Goal: Information Seeking & Learning: Learn about a topic

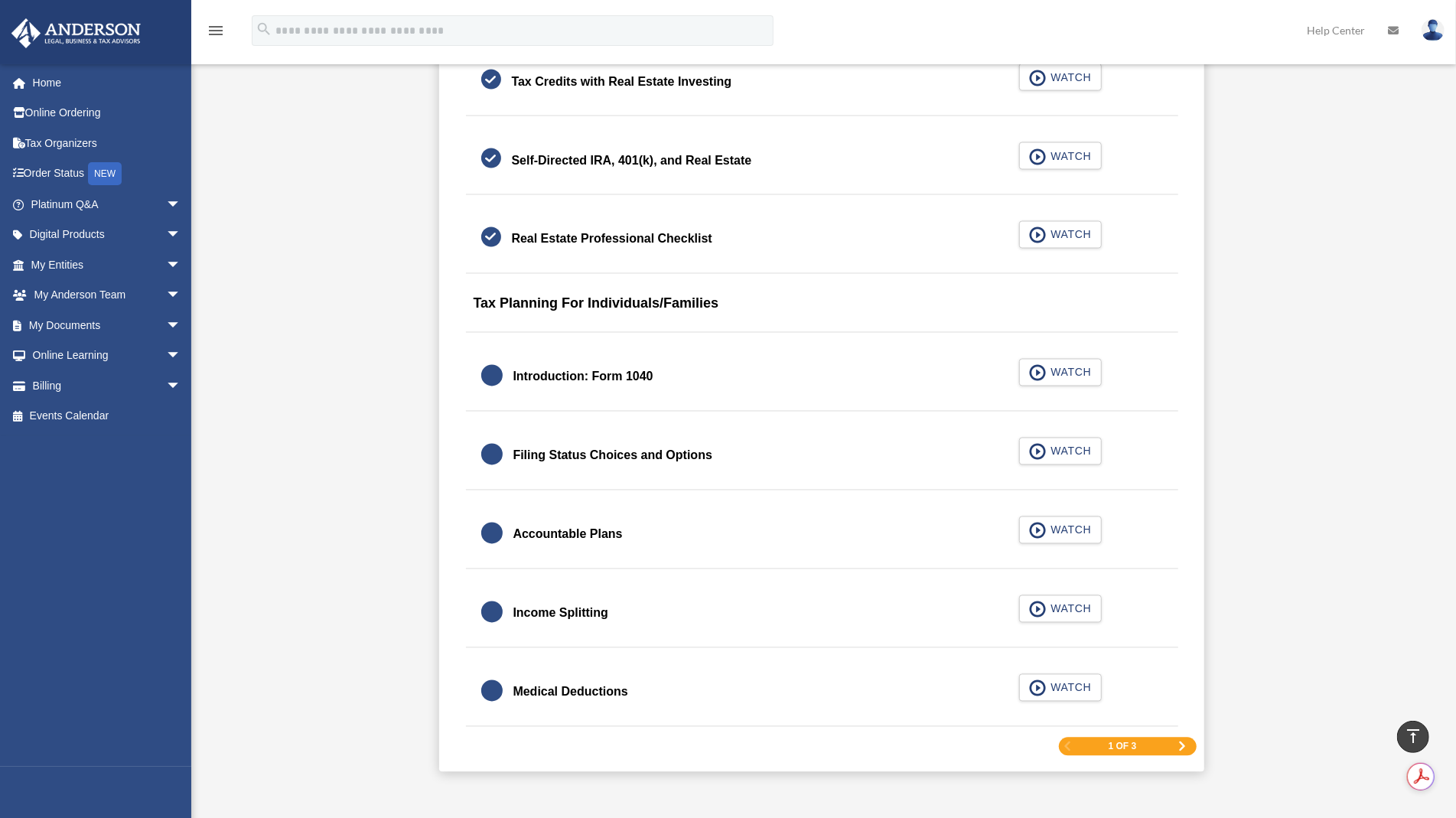
scroll to position [2018, 0]
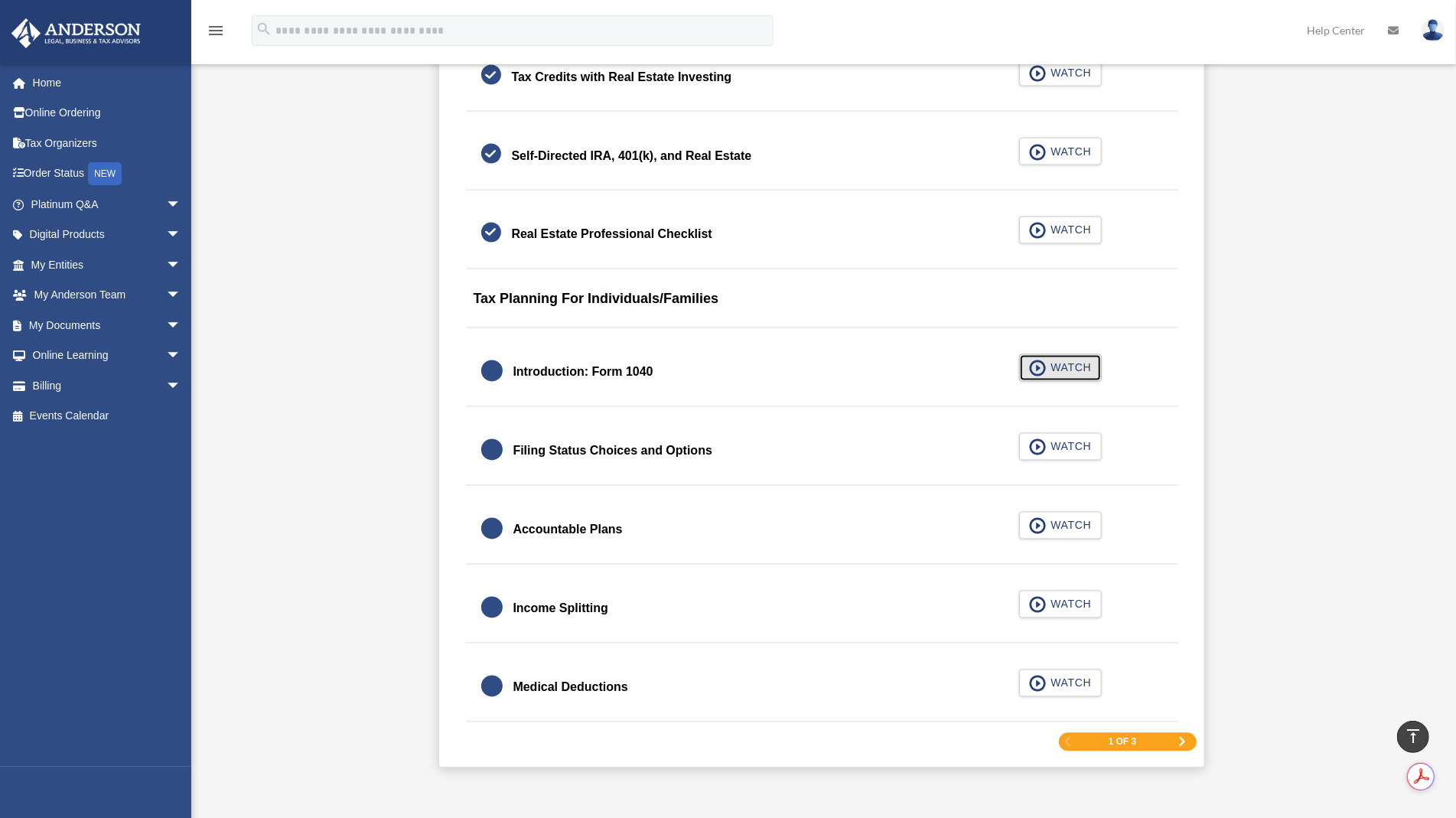
click at [1093, 363] on button "WATCH" at bounding box center [1060, 368] width 82 height 28
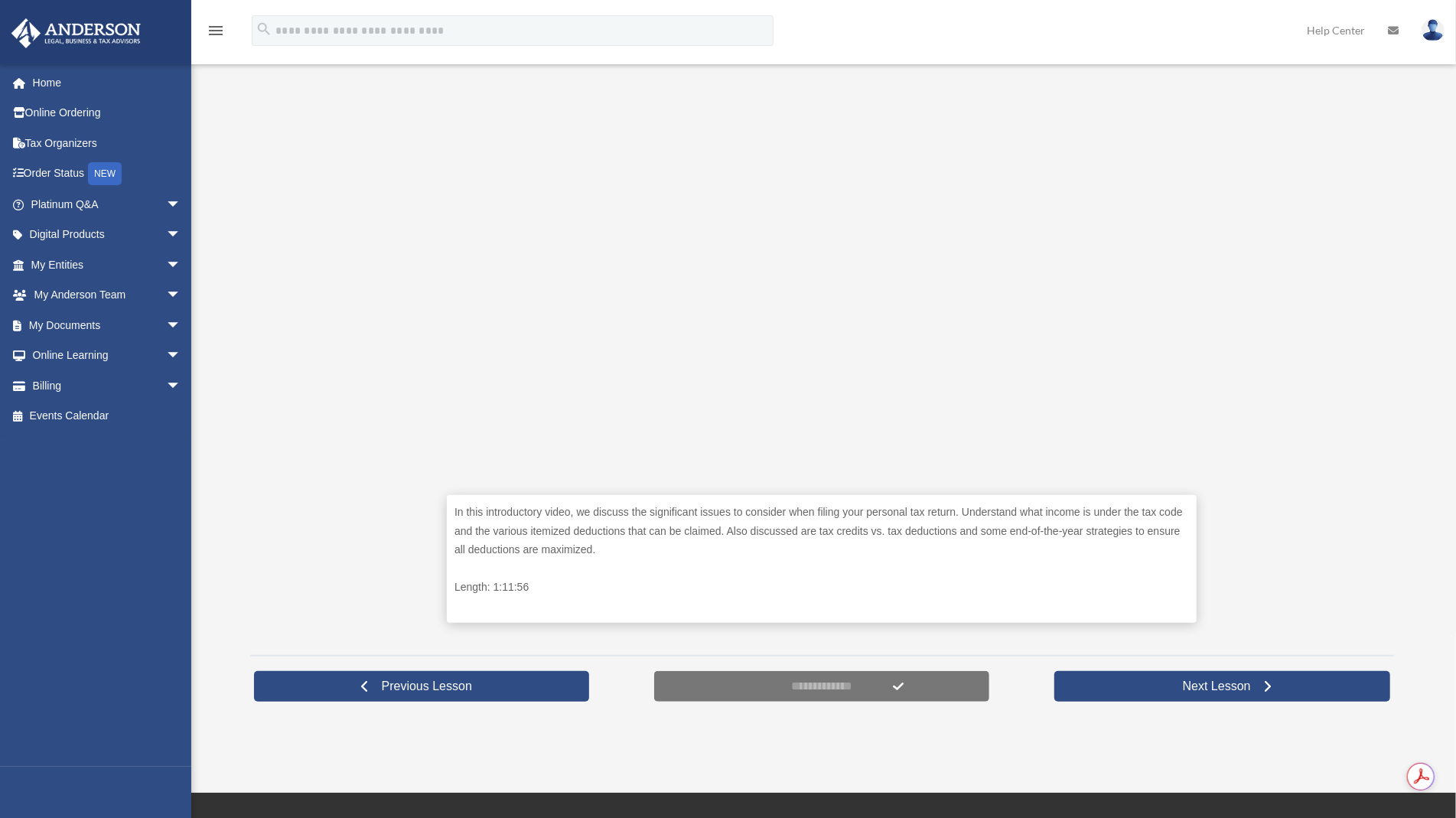
scroll to position [349, 0]
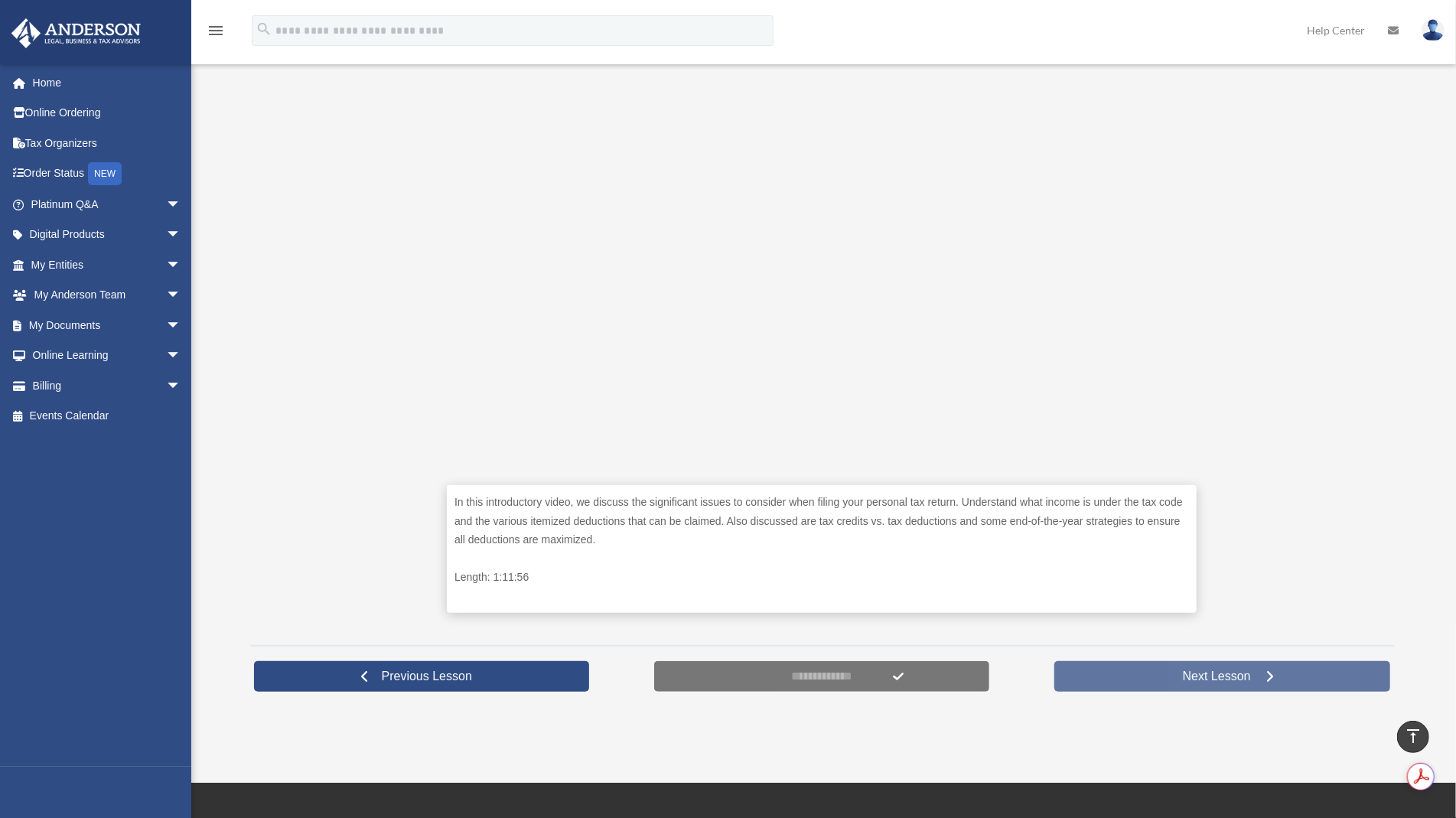
click at [1157, 672] on link "Next Lesson" at bounding box center [1222, 676] width 336 height 30
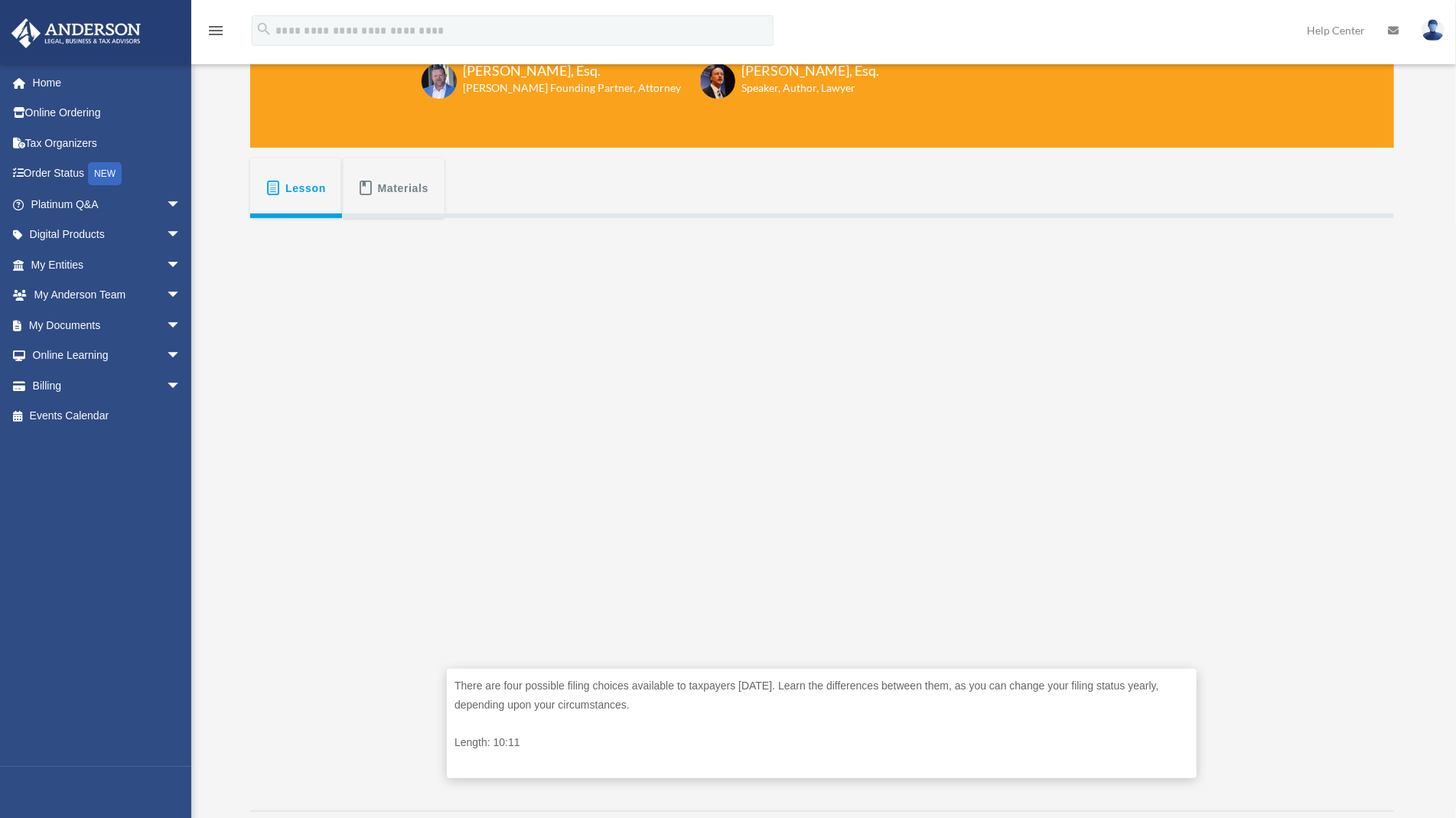
scroll to position [166, 0]
click at [397, 206] on button "Materials" at bounding box center [393, 187] width 102 height 60
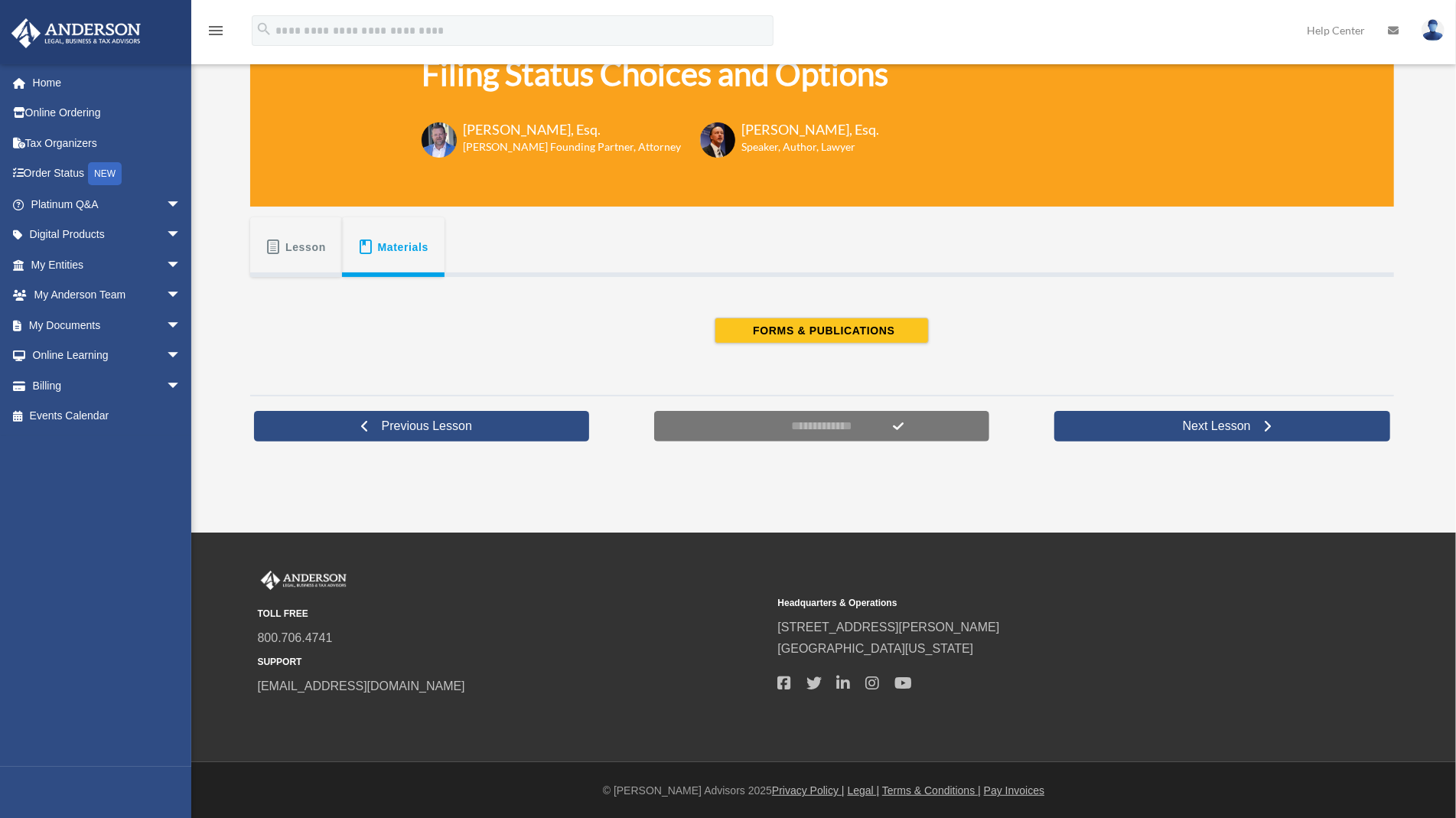
click at [283, 257] on button "Lesson" at bounding box center [296, 247] width 92 height 60
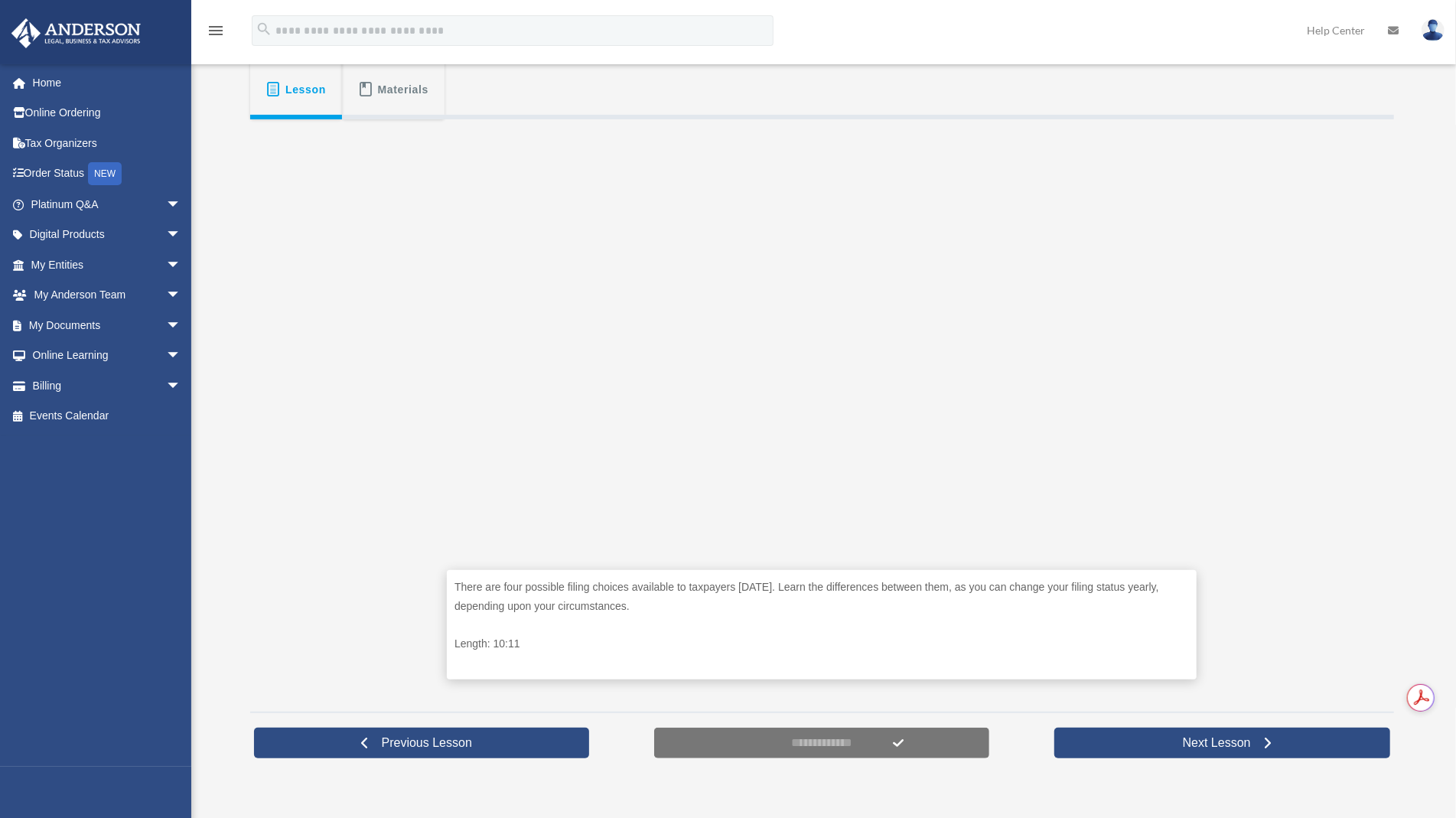
scroll to position [277, 0]
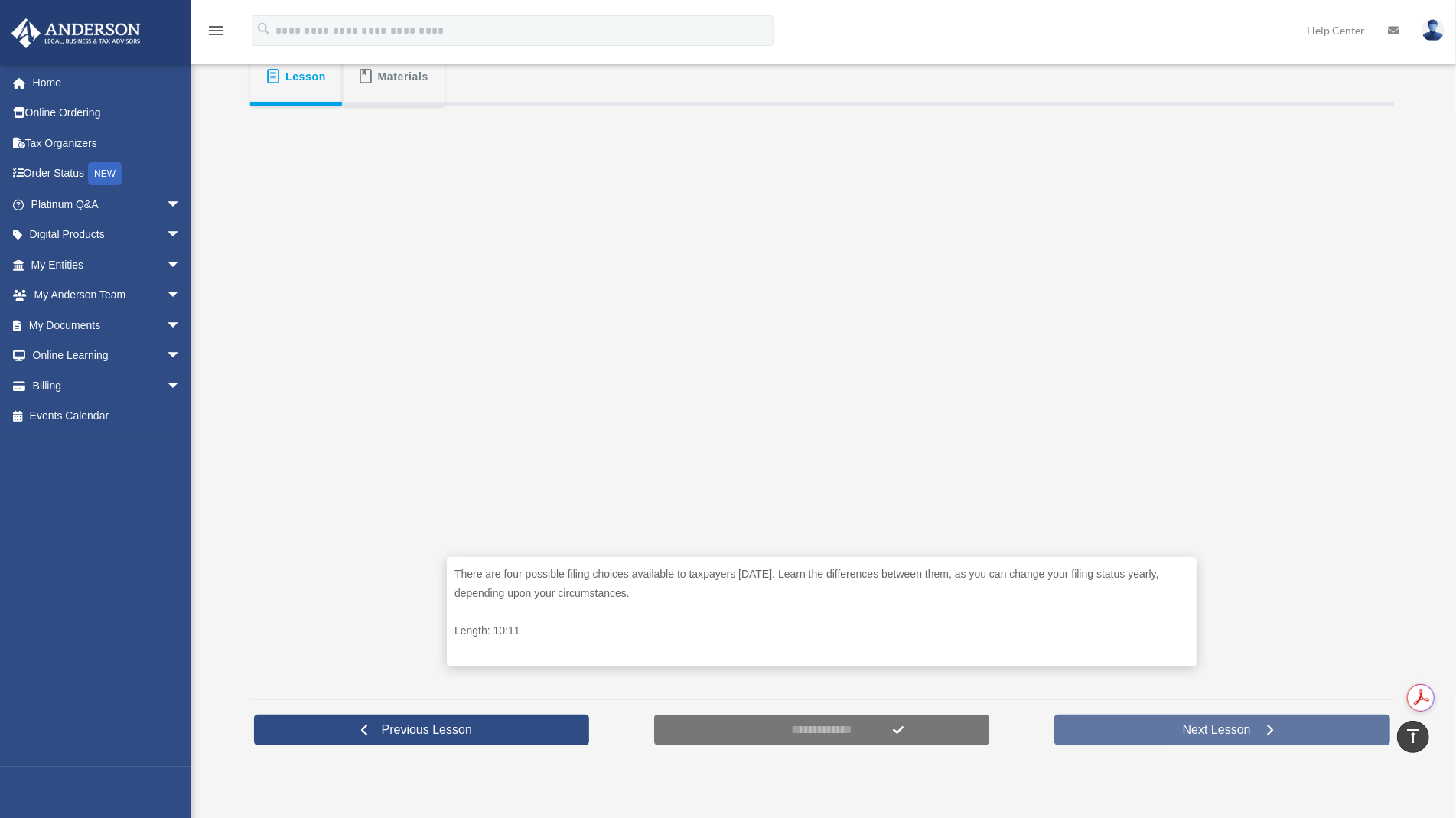
click at [1284, 723] on link "Next Lesson" at bounding box center [1222, 729] width 336 height 30
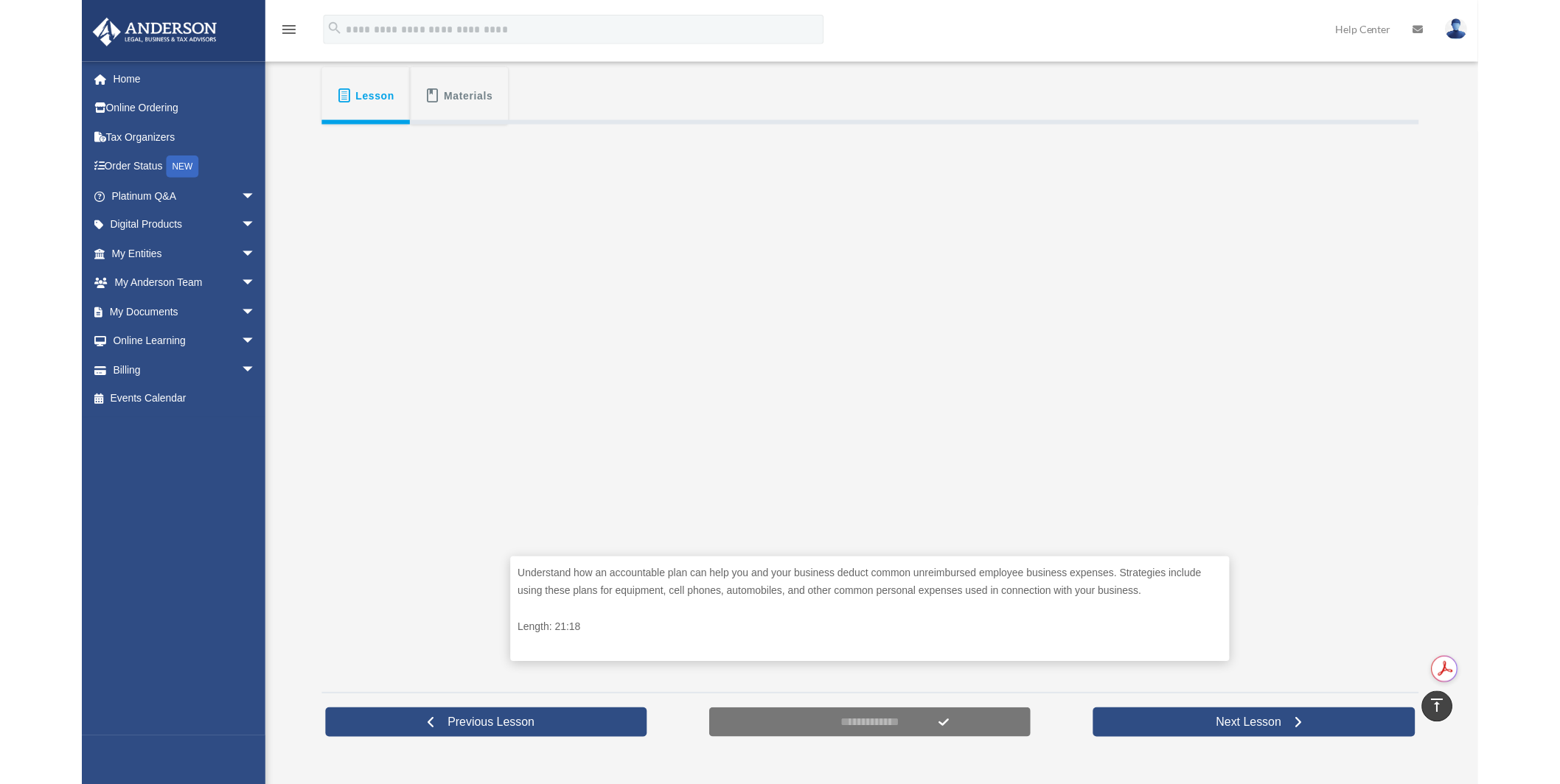
scroll to position [252, 0]
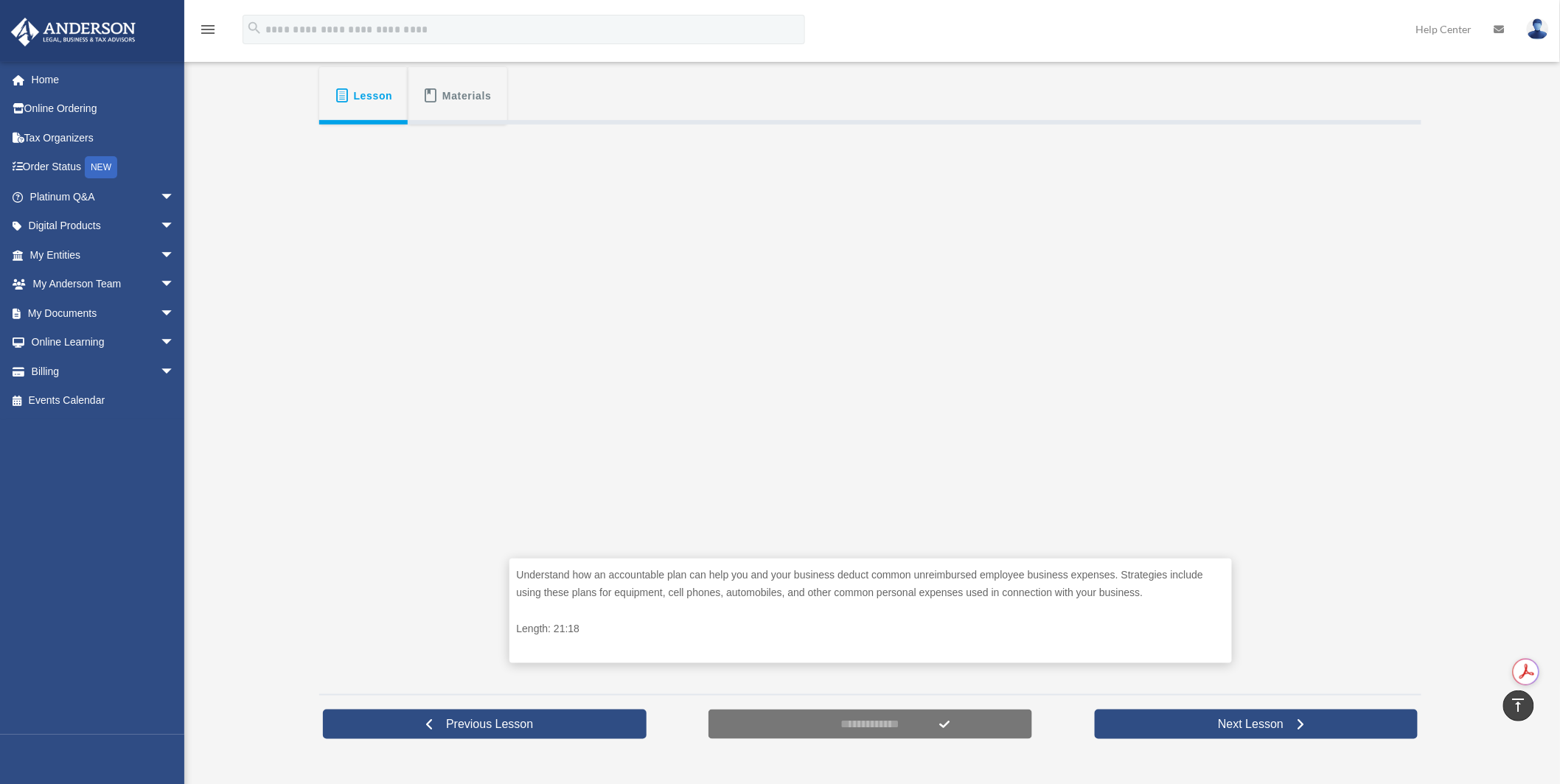
click at [433, 521] on div "Understand how an accountable plan can help you and your business deduct common…" at bounding box center [870, 404] width 1102 height 560
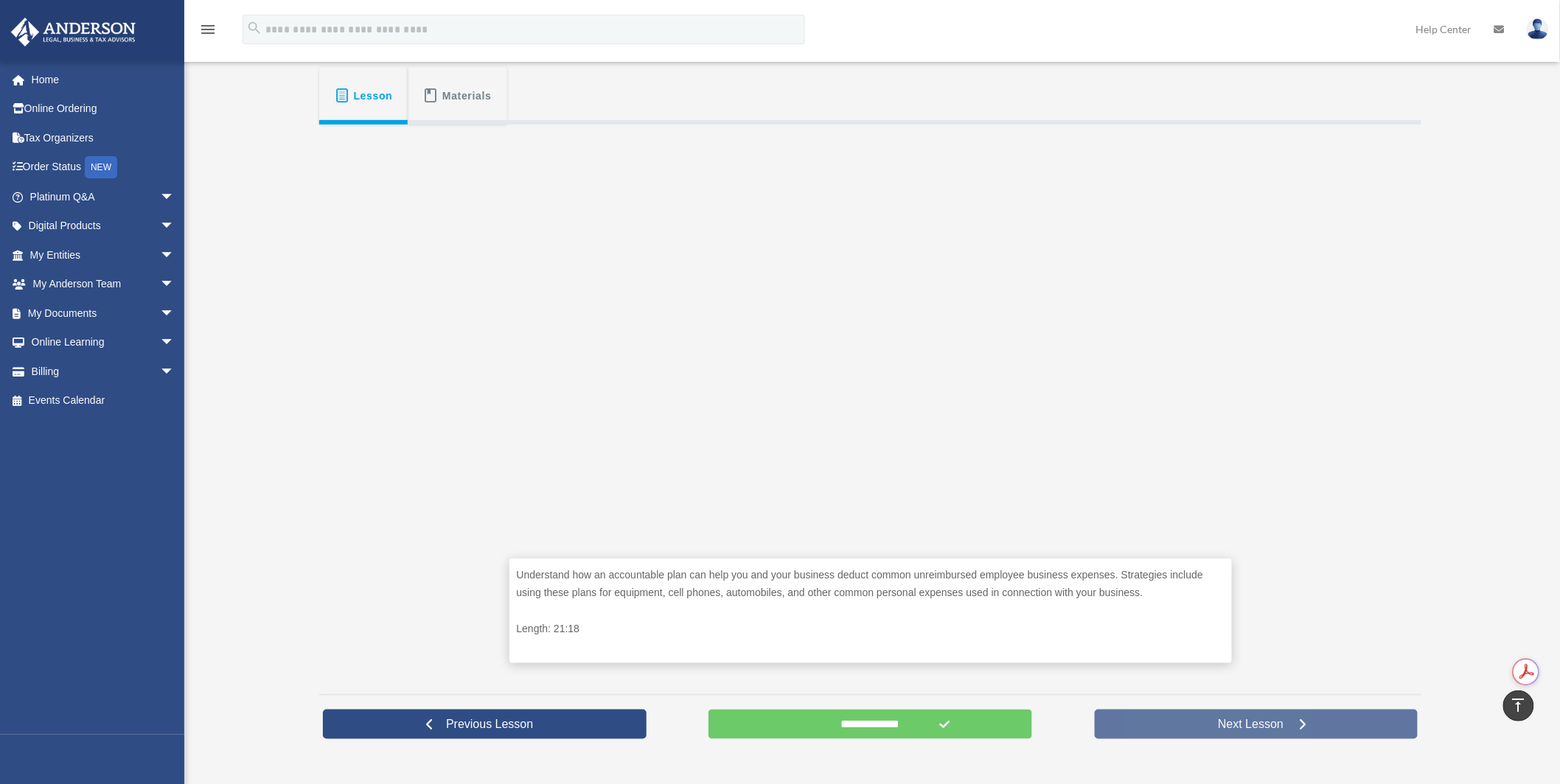
click at [1175, 717] on link "Next Lesson" at bounding box center [1257, 724] width 324 height 29
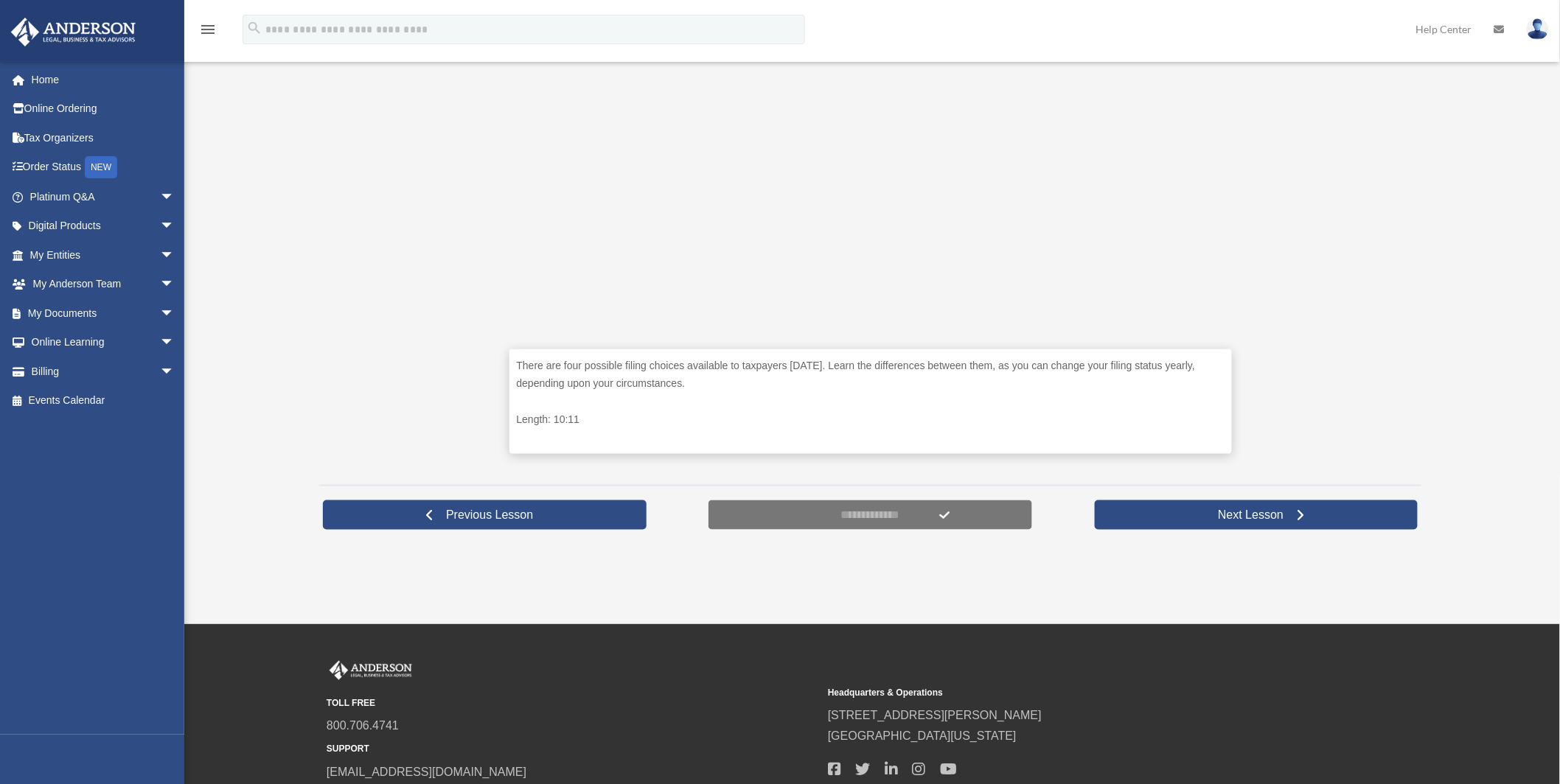
click at [1240, 723] on span "[STREET_ADDRESS][PERSON_NAME]" at bounding box center [1073, 716] width 491 height 21
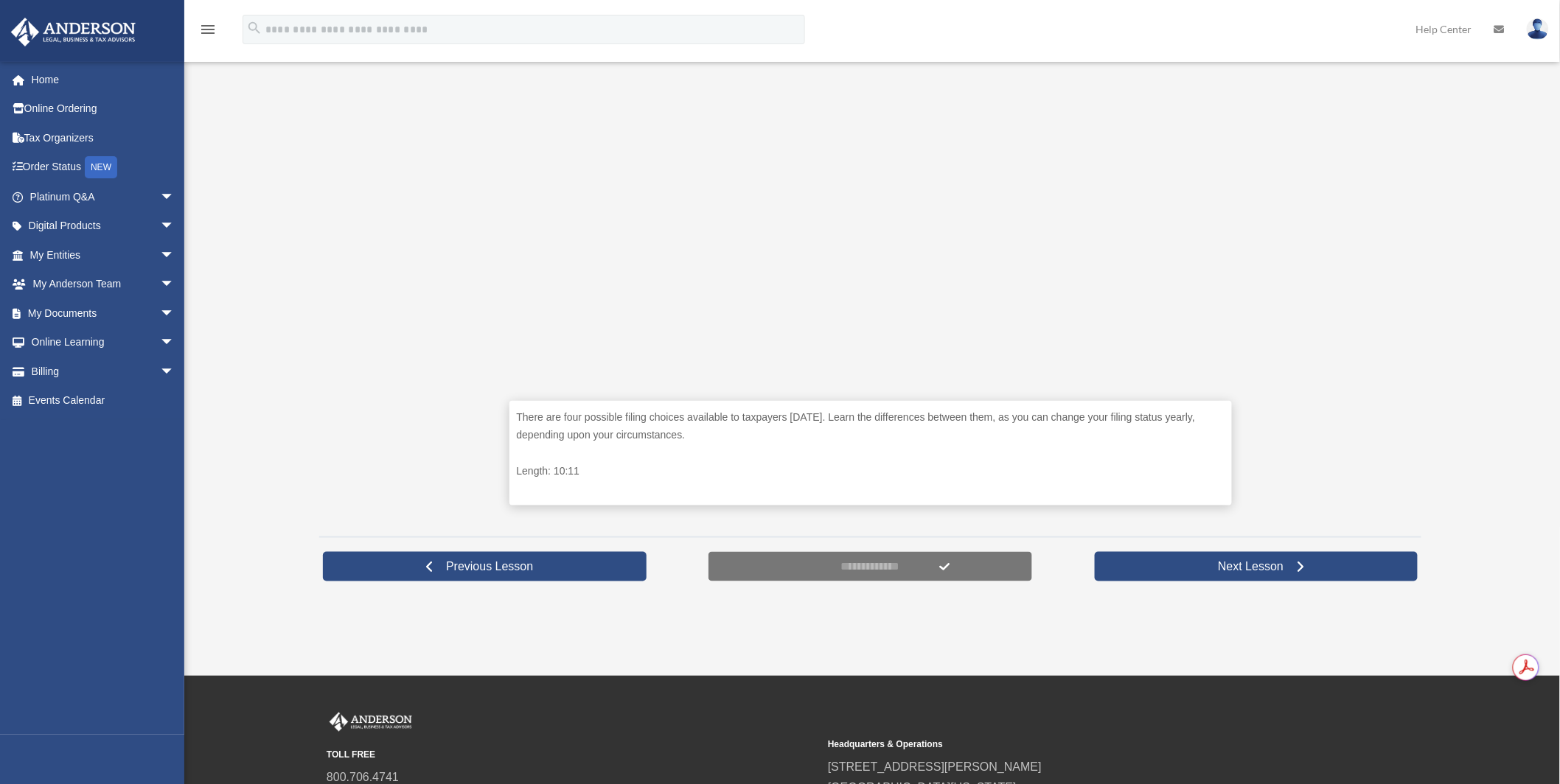
scroll to position [344, 0]
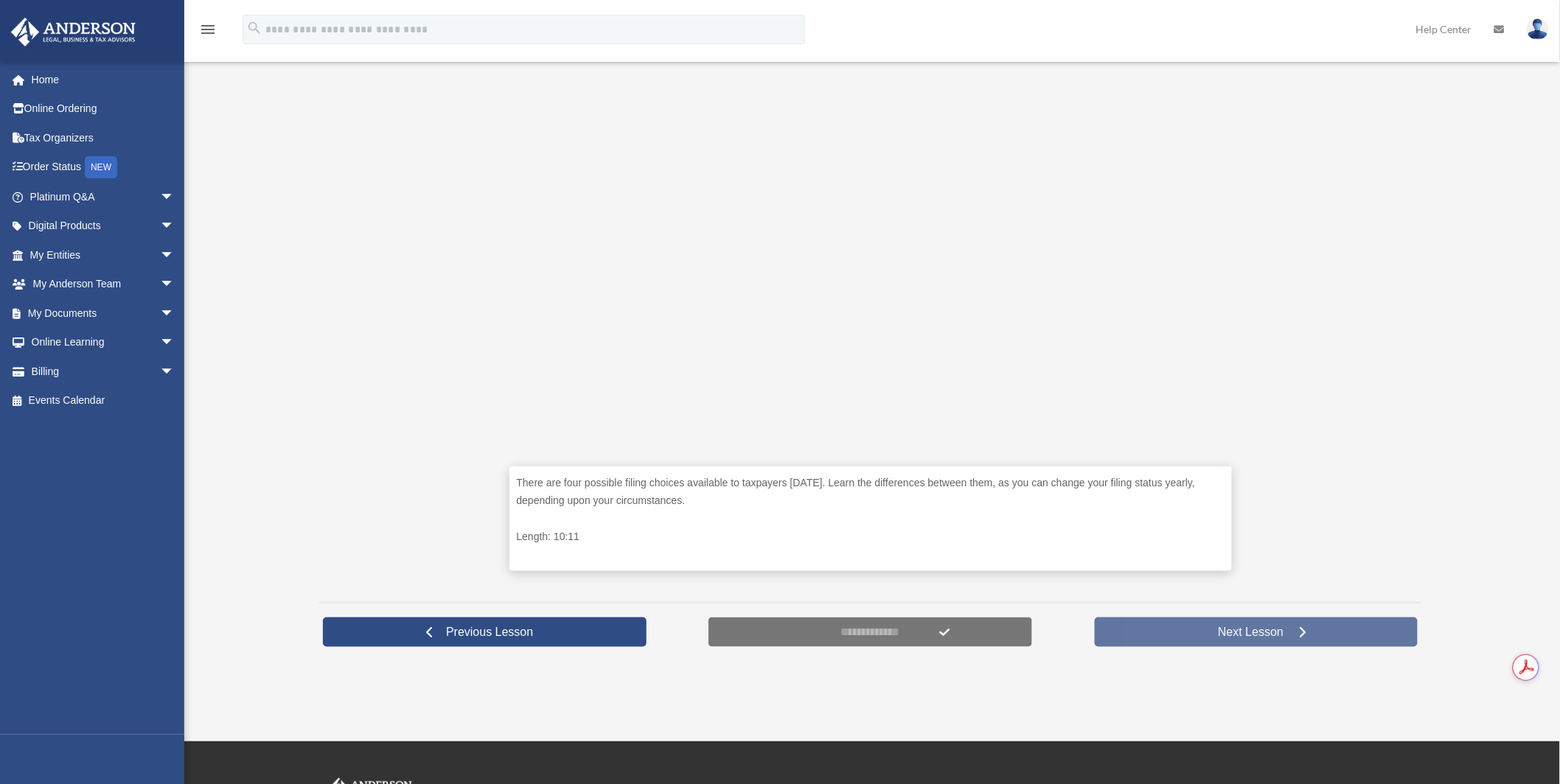
click at [1252, 644] on link "Next Lesson" at bounding box center [1257, 632] width 324 height 29
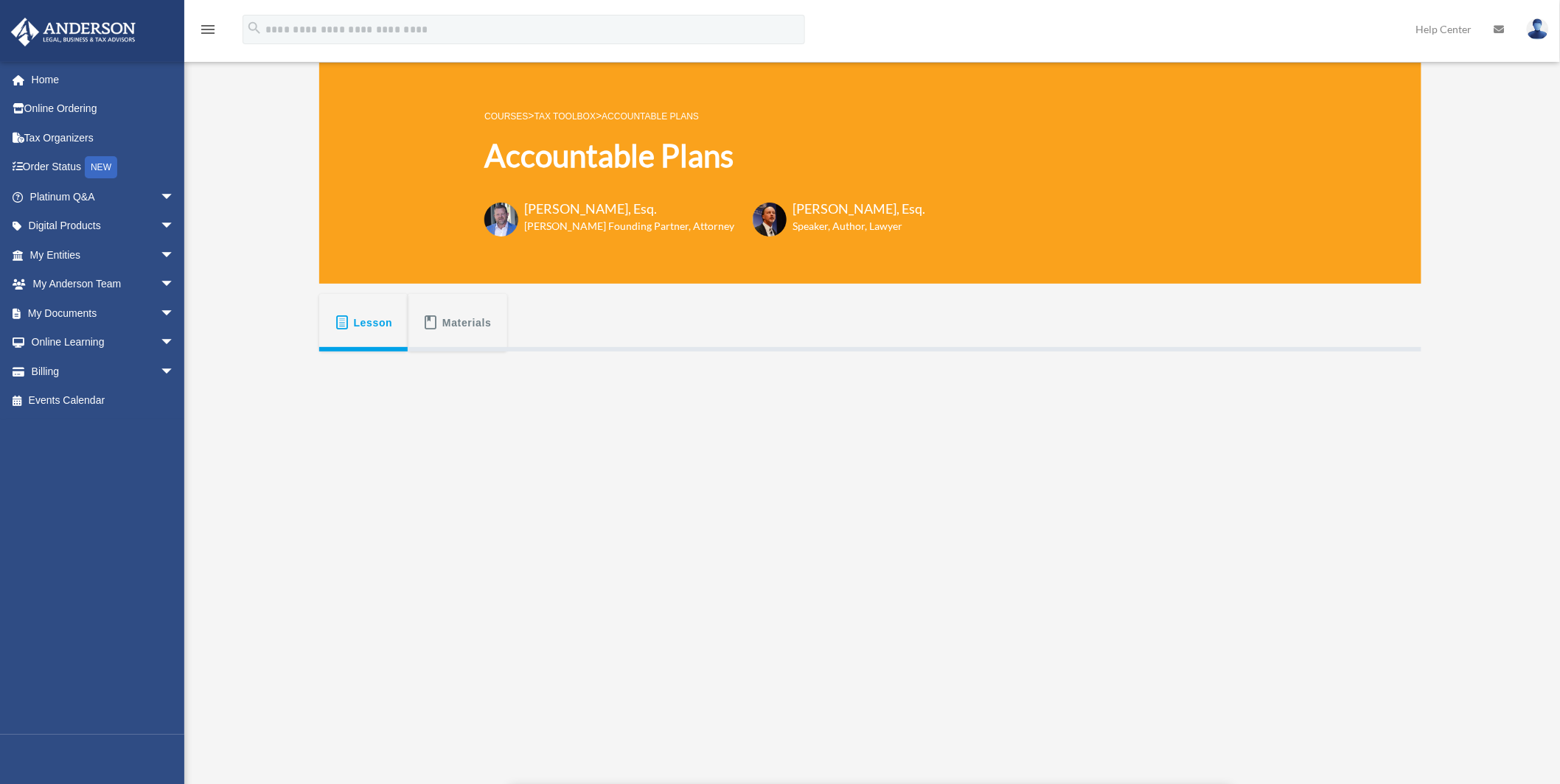
scroll to position [576, 0]
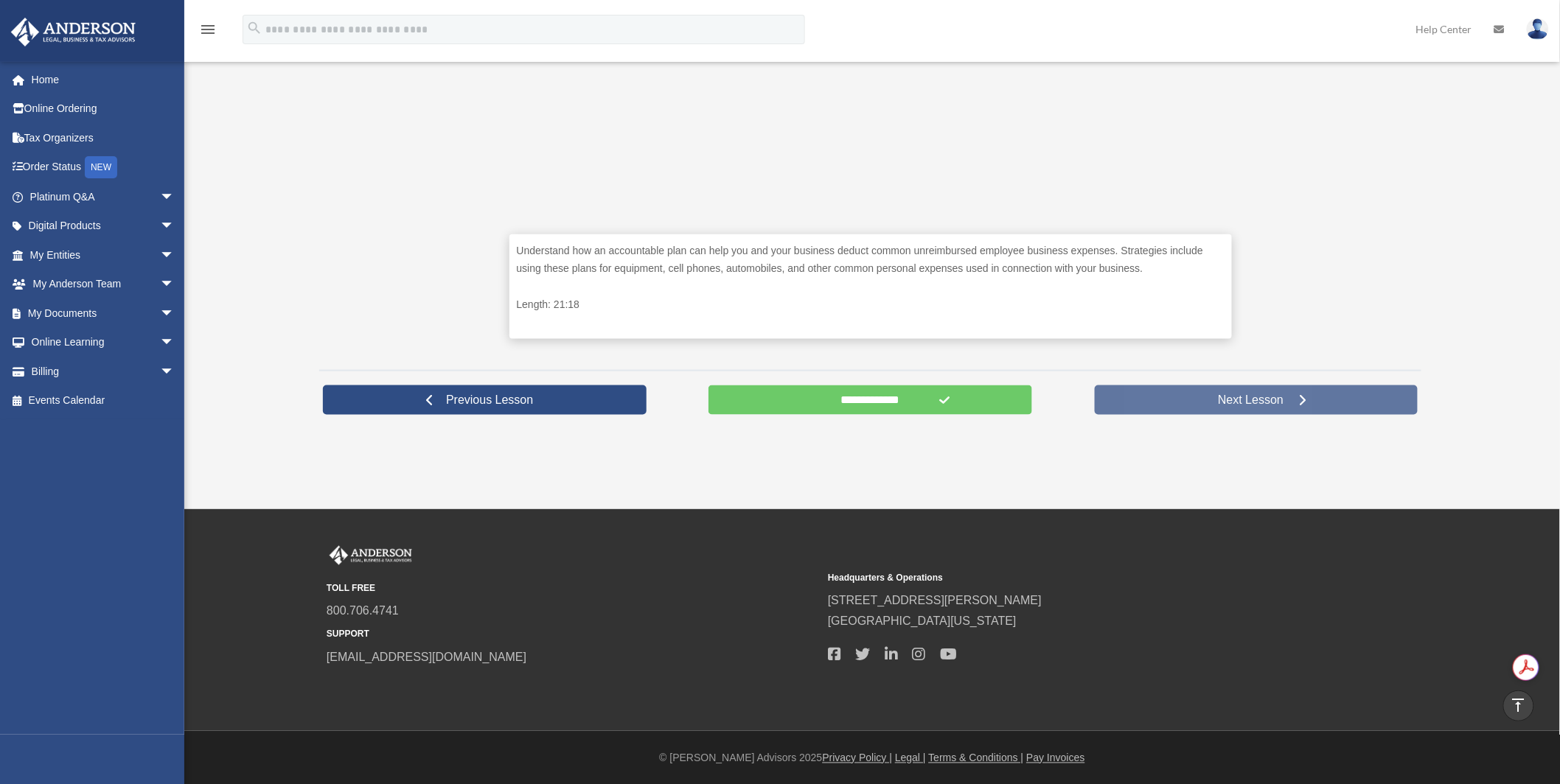
click at [1275, 413] on link "Next Lesson" at bounding box center [1257, 400] width 324 height 29
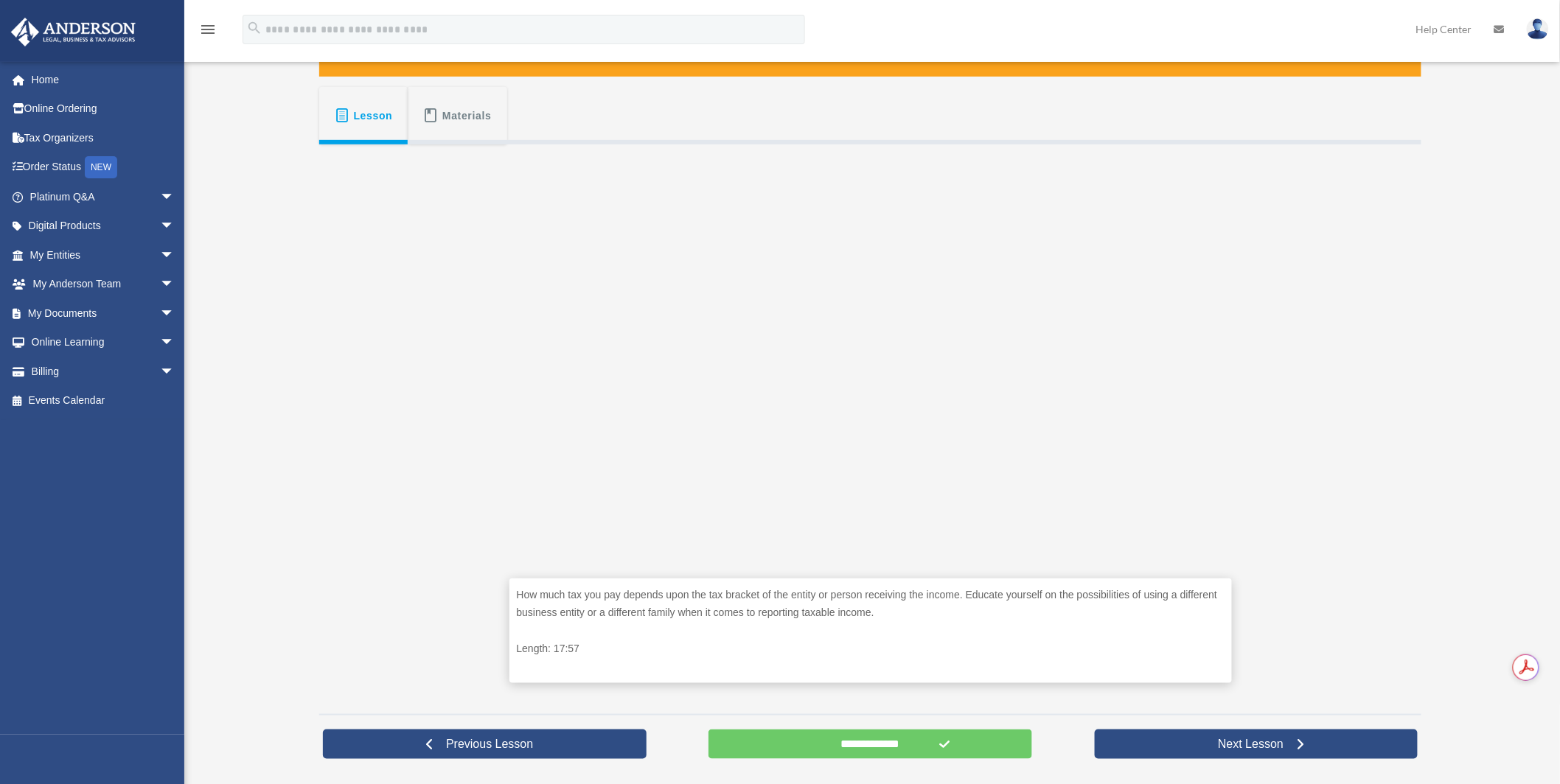
scroll to position [244, 0]
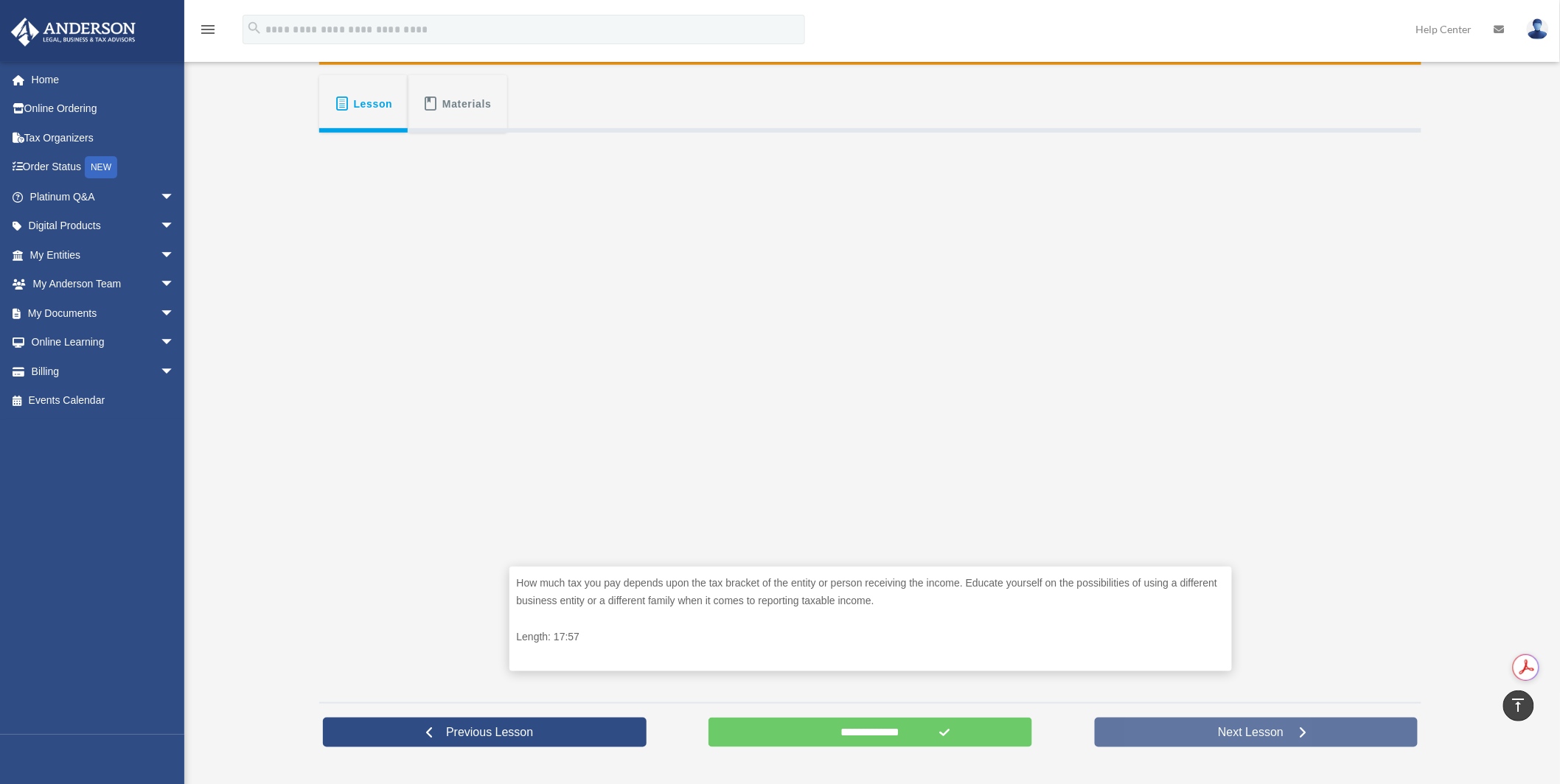
click at [1254, 727] on span "Next Lesson" at bounding box center [1250, 733] width 89 height 15
